Goal: Transaction & Acquisition: Book appointment/travel/reservation

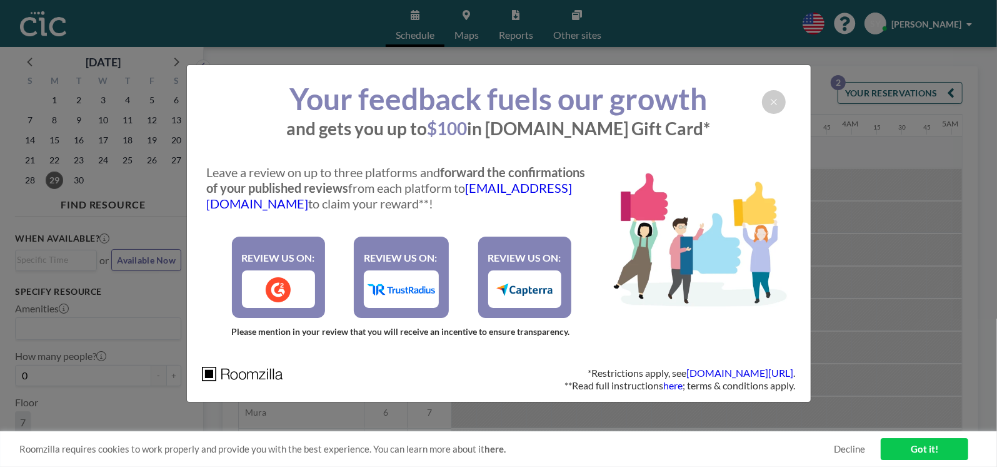
click at [775, 107] on div at bounding box center [774, 102] width 24 height 24
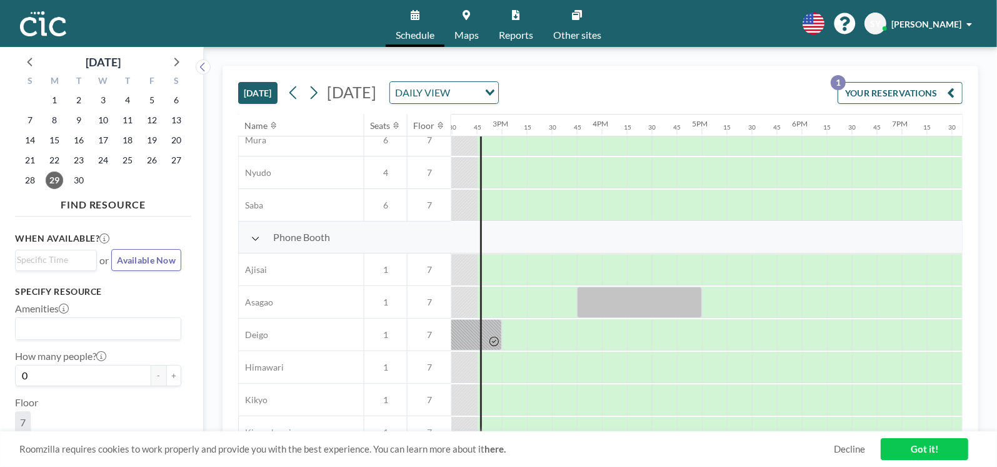
scroll to position [271, 1450]
click at [523, 270] on div at bounding box center [514, 270] width 25 height 31
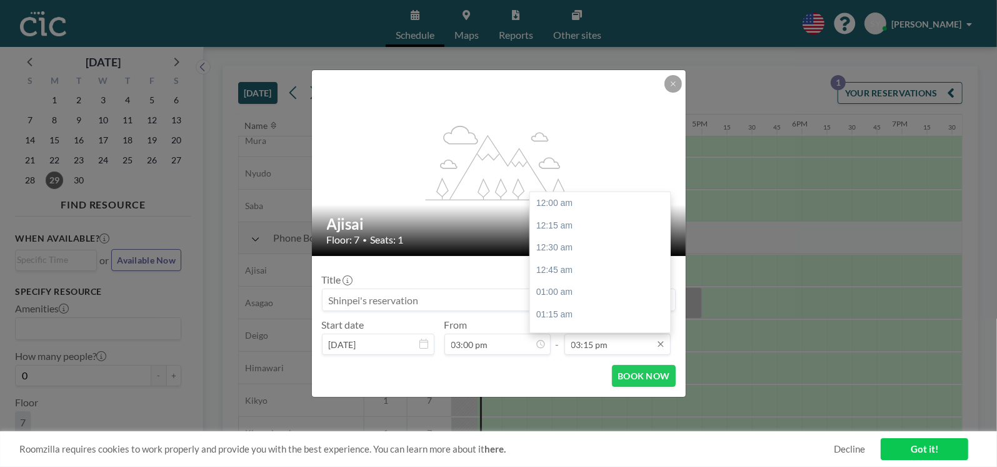
scroll to position [1357, 0]
click at [612, 348] on input "03:15 pm" at bounding box center [618, 343] width 106 height 21
click at [582, 278] on div "04:00 pm" at bounding box center [603, 271] width 146 height 23
type input "04:00 pm"
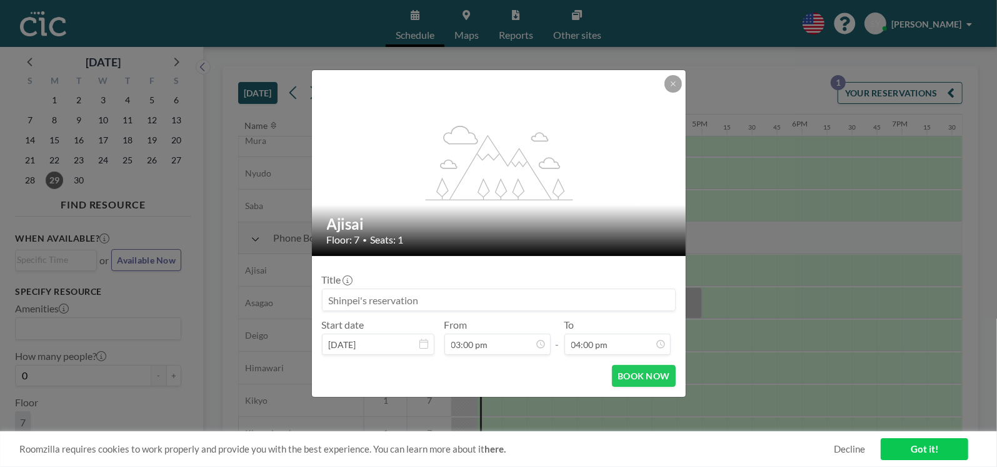
scroll to position [1423, 0]
click at [652, 378] on button "BOOK NOW" at bounding box center [643, 376] width 63 height 22
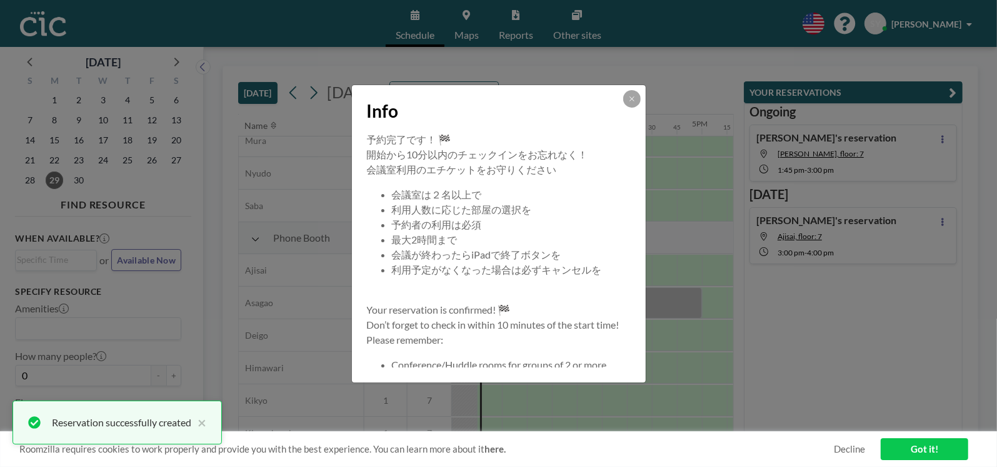
click at [635, 108] on div "Info" at bounding box center [499, 108] width 294 height 47
click at [632, 101] on icon at bounding box center [633, 99] width 8 height 8
